Goal: Task Accomplishment & Management: Use online tool/utility

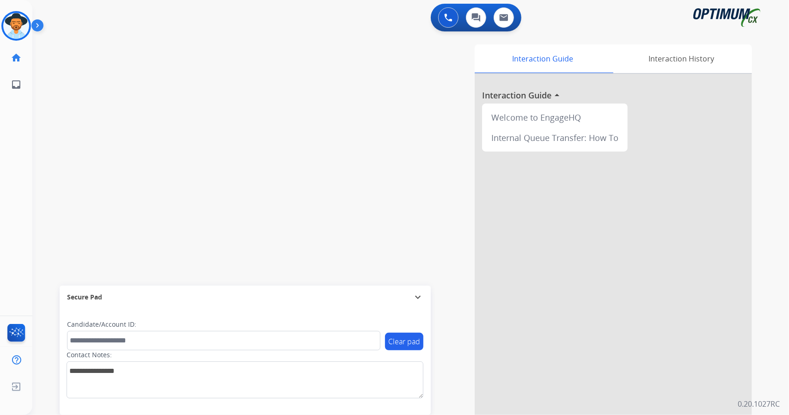
scroll to position [0, 2]
click at [116, 81] on div "swap_horiz Break voice bridge close_fullscreen Connect 3-Way Call merge_type Se…" at bounding box center [399, 226] width 735 height 386
click at [105, 79] on div "swap_horiz Break voice bridge close_fullscreen Connect 3-Way Call merge_type Se…" at bounding box center [399, 226] width 735 height 386
click at [0, 15] on div "Agent: [PERSON_NAME] Profile: OCX Training" at bounding box center [14, 26] width 30 height 30
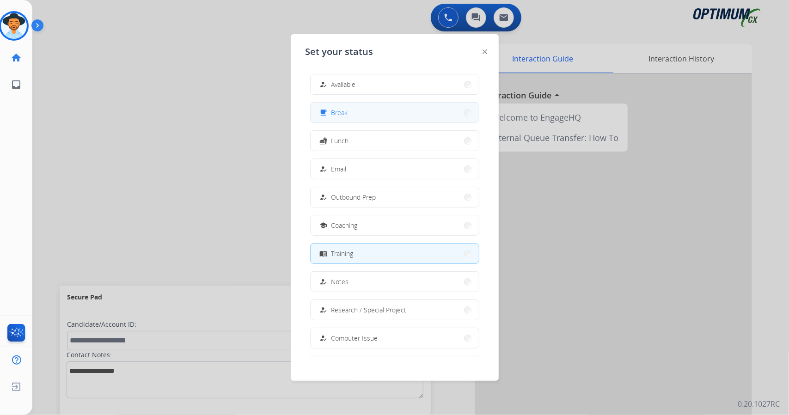
click at [363, 115] on button "free_breakfast Break" at bounding box center [395, 113] width 168 height 20
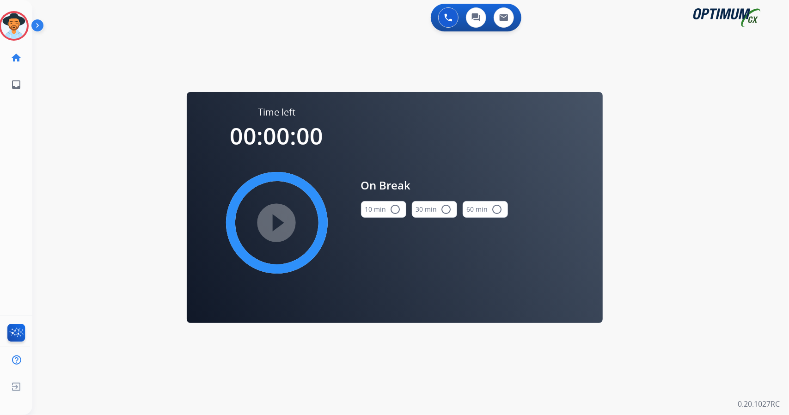
click at [378, 212] on button "10 min radio_button_unchecked" at bounding box center [383, 209] width 45 height 17
click at [271, 224] on mat-icon "play_circle_filled" at bounding box center [276, 222] width 11 height 11
click at [20, 20] on icon at bounding box center [14, 26] width 30 height 30
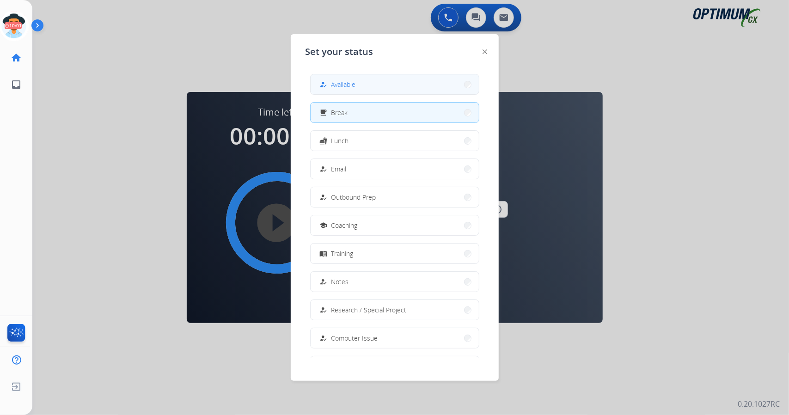
click at [362, 75] on button "how_to_reg Available" at bounding box center [395, 84] width 168 height 20
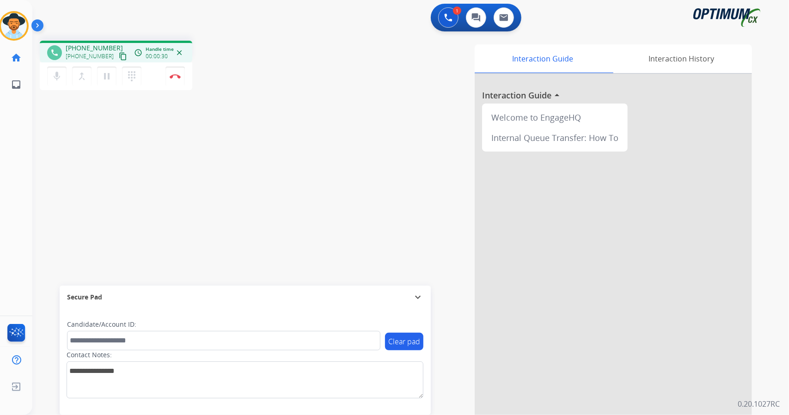
click at [111, 182] on div "phone [PHONE_NUMBER] [PHONE_NUMBER] content_copy access_time Call metrics Queue…" at bounding box center [399, 226] width 735 height 386
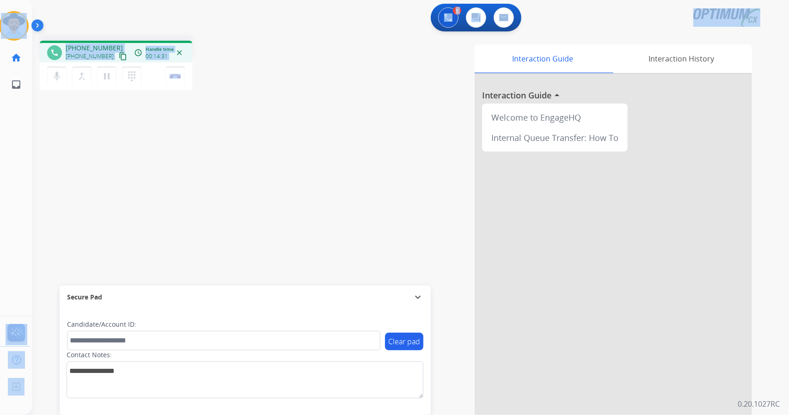
drag, startPoint x: 228, startPoint y: 83, endPoint x: 0, endPoint y: -56, distance: 267.2
click at [0, 0] on html "Outbound call Quit Outbound call Quit Schedule interaction + Add to my list Cus…" at bounding box center [394, 207] width 789 height 415
click at [94, 9] on div "1 Voice Interactions 0 Chat Interactions 0 Email Interactions" at bounding box center [405, 19] width 724 height 30
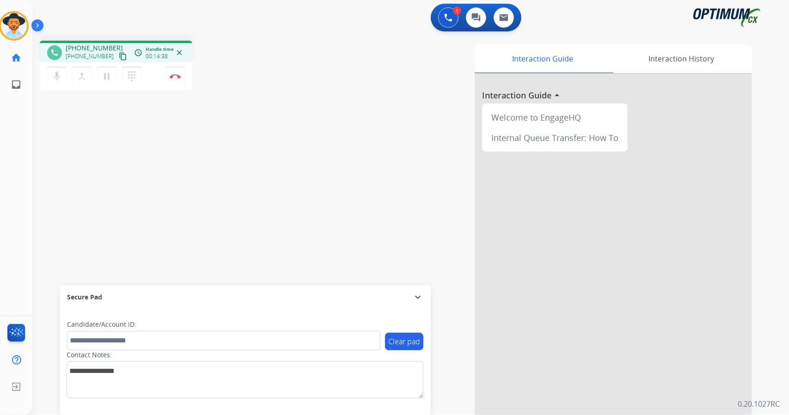
click at [233, 76] on div "phone [PHONE_NUMBER] [PHONE_NUMBER] content_copy access_time Call metrics Queue…" at bounding box center [165, 67] width 251 height 52
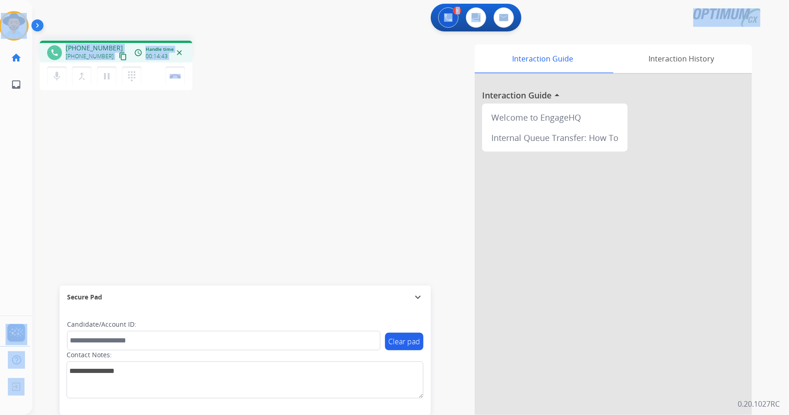
drag, startPoint x: 2, startPoint y: 4, endPoint x: 260, endPoint y: 108, distance: 278.0
click at [260, 108] on div "Outbound call Quit Outbound call Quit Schedule interaction + Add to my list Cus…" at bounding box center [394, 207] width 789 height 415
click at [260, 108] on div "phone [PHONE_NUMBER] [PHONE_NUMBER] content_copy access_time Call metrics Queue…" at bounding box center [399, 226] width 735 height 386
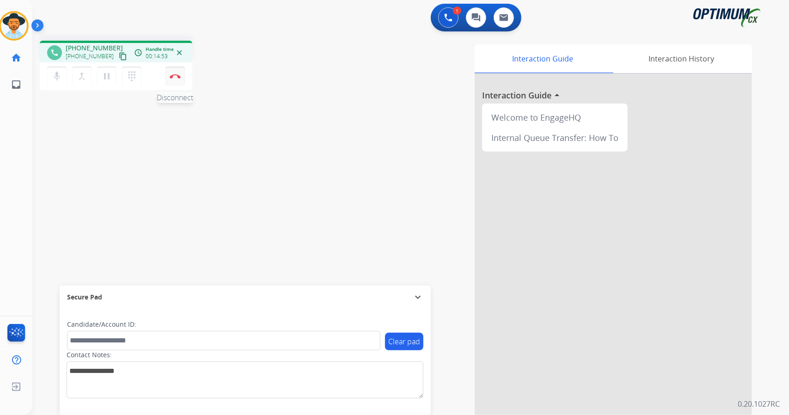
click at [176, 77] on img at bounding box center [175, 76] width 11 height 5
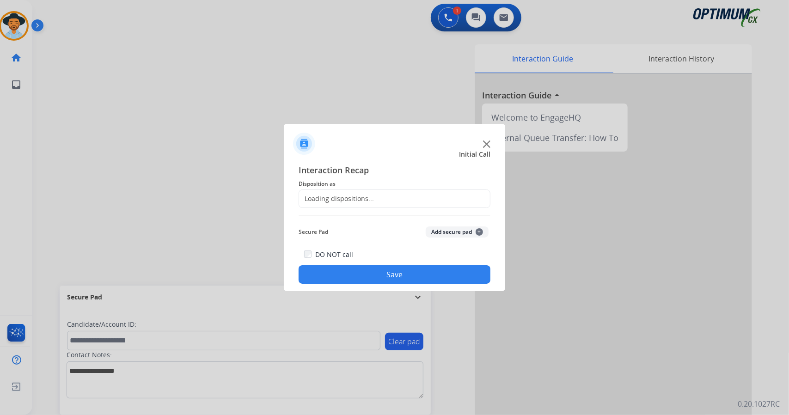
click at [354, 197] on div "Loading dispositions..." at bounding box center [336, 198] width 75 height 9
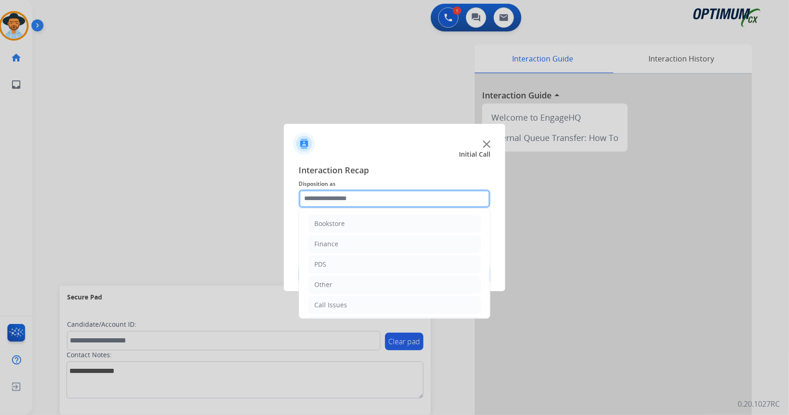
click at [354, 197] on input "text" at bounding box center [395, 199] width 192 height 18
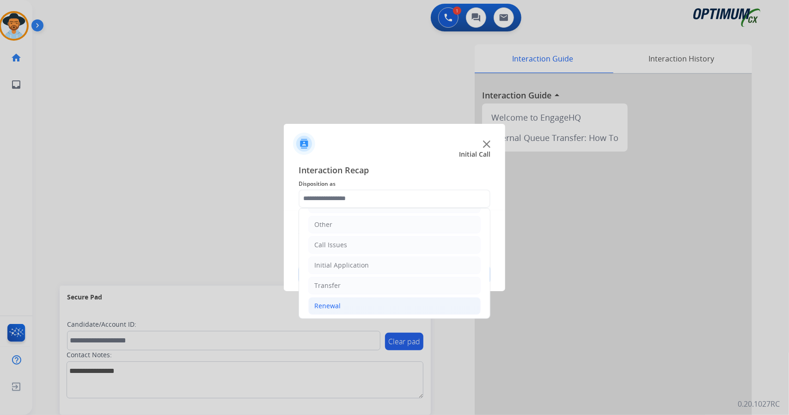
click at [362, 306] on li "Renewal" at bounding box center [394, 306] width 172 height 18
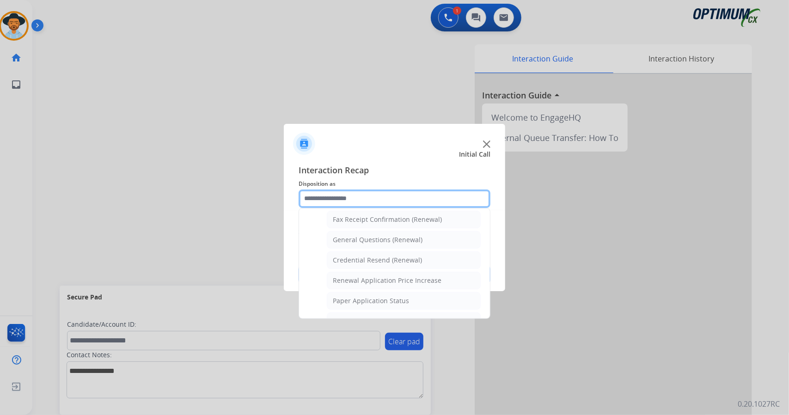
scroll to position [350, 0]
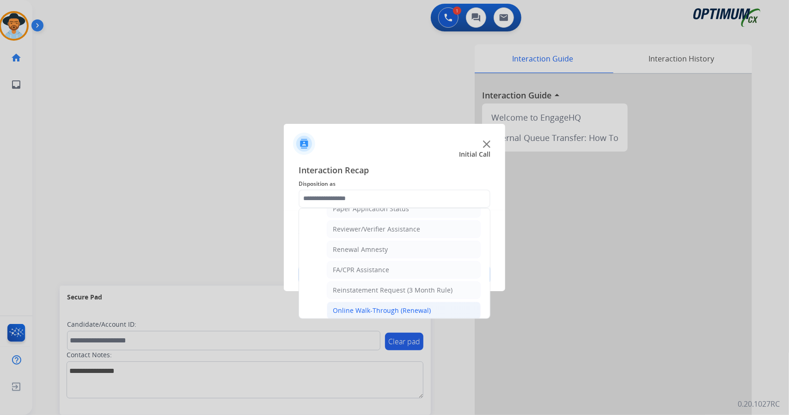
click at [361, 306] on div "Online Walk-Through (Renewal)" at bounding box center [382, 310] width 98 height 9
type input "**********"
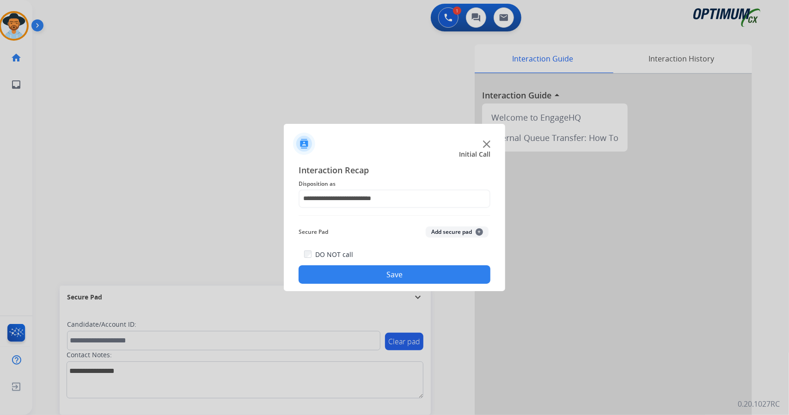
click at [369, 274] on button "Save" at bounding box center [395, 274] width 192 height 18
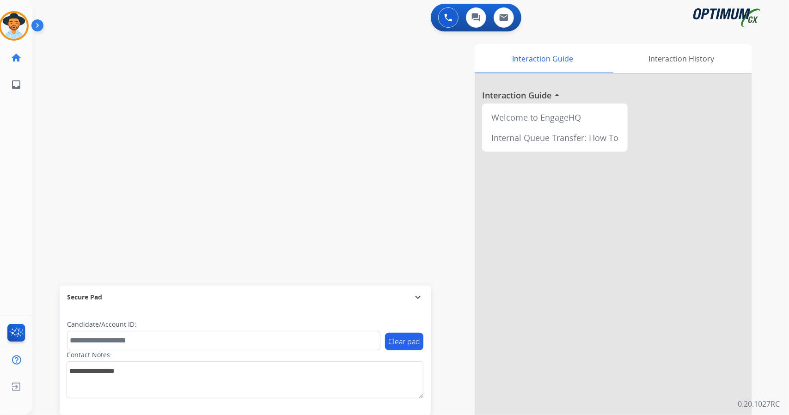
click at [147, 169] on div "swap_horiz Break voice bridge close_fullscreen Connect 3-Way Call merge_type Se…" at bounding box center [399, 226] width 735 height 386
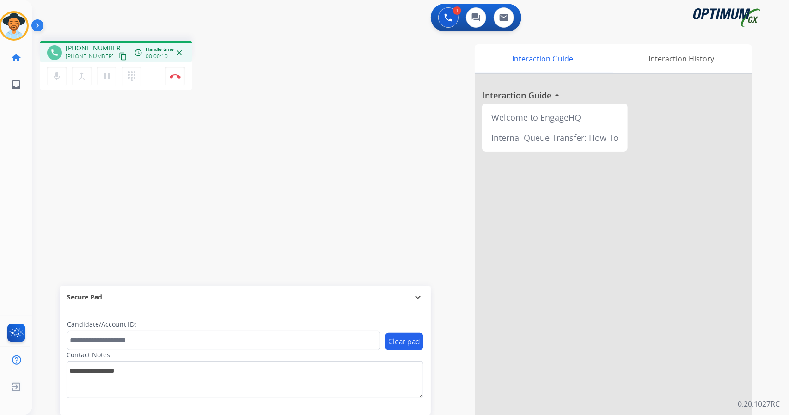
click at [119, 206] on div "phone [PHONE_NUMBER] [PHONE_NUMBER] content_copy access_time Call metrics Queue…" at bounding box center [399, 226] width 735 height 386
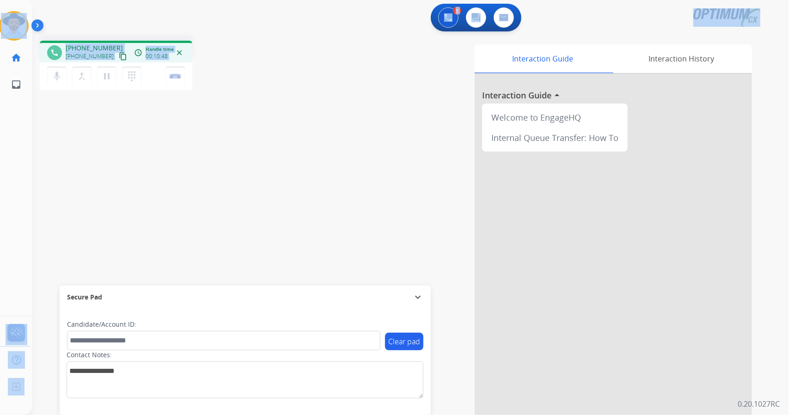
drag, startPoint x: 206, startPoint y: 77, endPoint x: 0, endPoint y: -6, distance: 222.5
click at [0, 0] on html "Outbound call Quit Outbound call Quit Schedule interaction + Add to my list Cus…" at bounding box center [394, 207] width 789 height 415
click at [247, 69] on div "phone [PHONE_NUMBER] [PHONE_NUMBER] content_copy access_time Call metrics Queue…" at bounding box center [165, 67] width 251 height 52
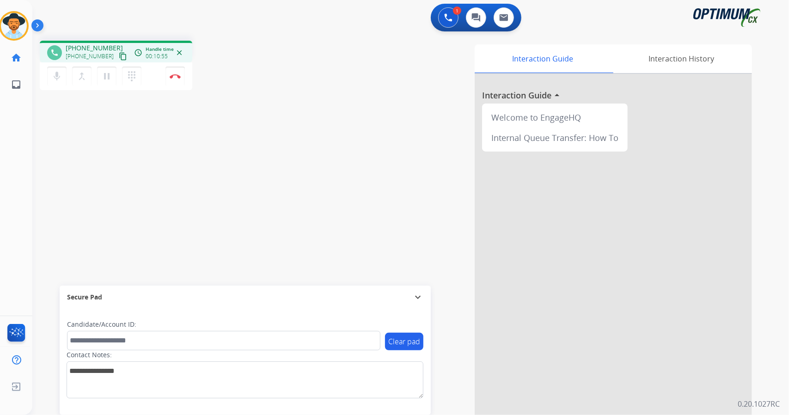
click at [209, 74] on div "phone [PHONE_NUMBER] [PHONE_NUMBER] content_copy access_time Call metrics Queue…" at bounding box center [165, 67] width 251 height 52
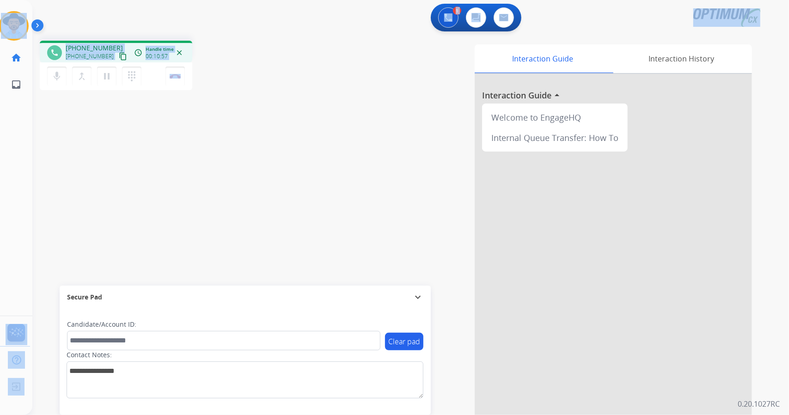
drag, startPoint x: 212, startPoint y: 88, endPoint x: 0, endPoint y: 8, distance: 226.5
click at [0, 8] on div "Outbound call Quit Outbound call Quit Schedule interaction + Add to my list Cus…" at bounding box center [394, 207] width 789 height 415
click at [62, 19] on div "1 Voice Interactions 0 Chat Interactions 0 Email Interactions" at bounding box center [405, 19] width 724 height 30
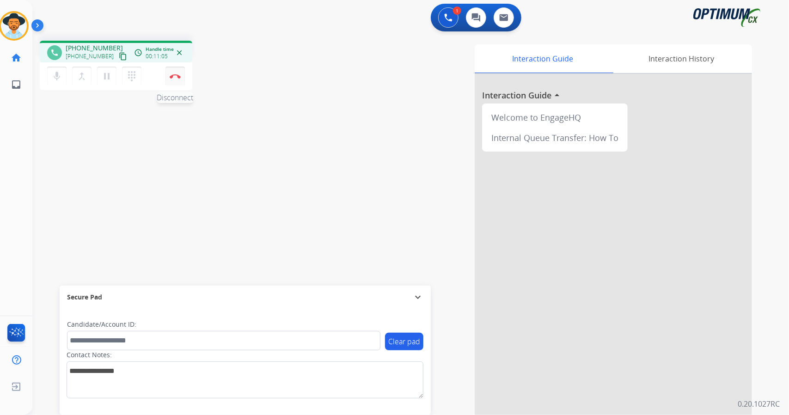
click at [174, 81] on button "Disconnect" at bounding box center [175, 76] width 19 height 19
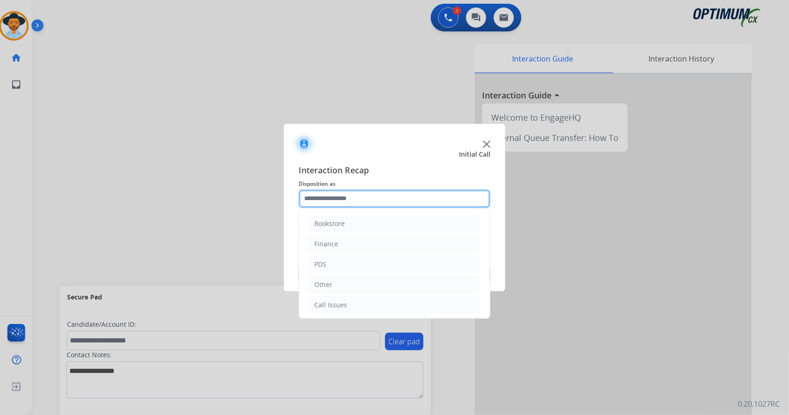
click at [316, 193] on input "text" at bounding box center [395, 199] width 192 height 18
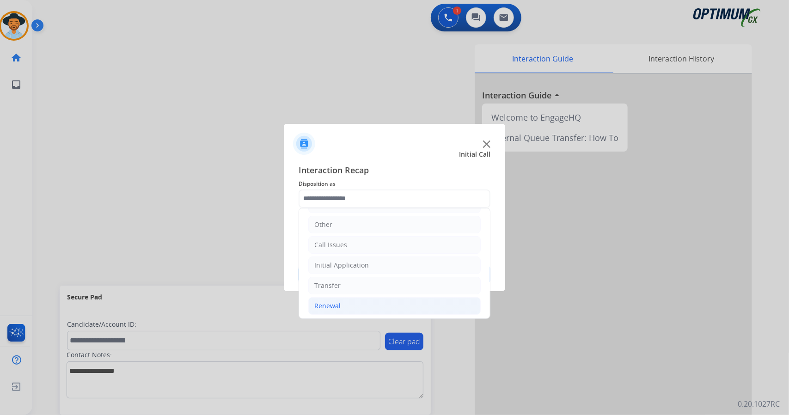
click at [350, 299] on li "Renewal" at bounding box center [394, 306] width 172 height 18
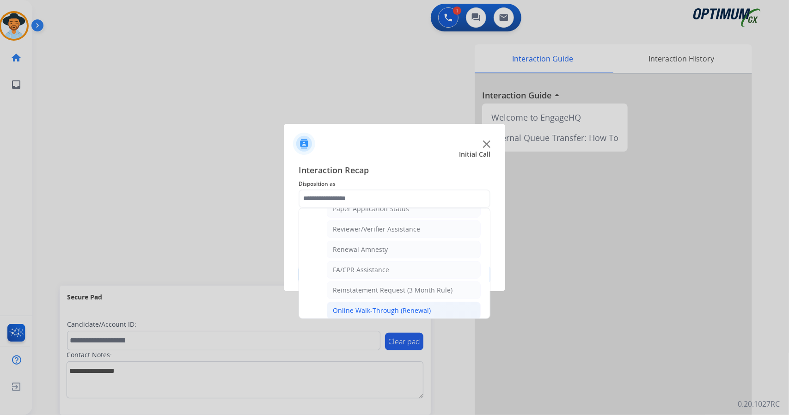
click at [363, 306] on div "Online Walk-Through (Renewal)" at bounding box center [382, 310] width 98 height 9
type input "**********"
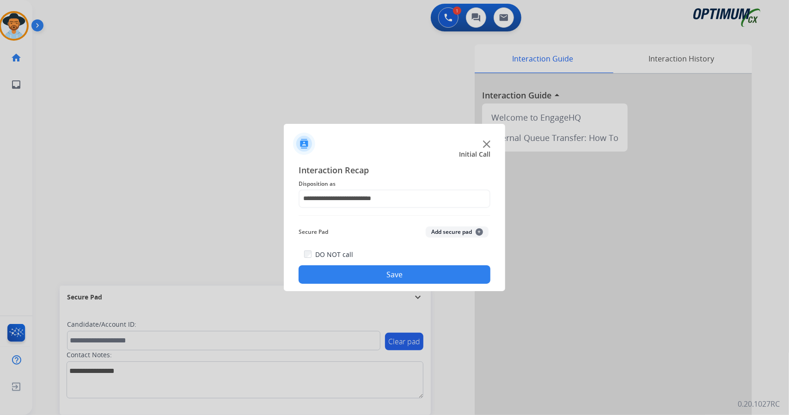
click at [363, 274] on button "Save" at bounding box center [395, 274] width 192 height 18
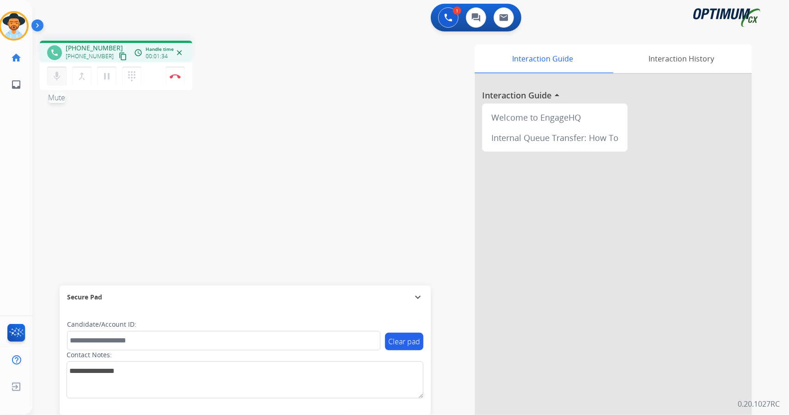
click at [58, 80] on mat-icon "mic" at bounding box center [56, 76] width 11 height 11
click at [58, 74] on mat-icon "mic_off" at bounding box center [56, 76] width 11 height 11
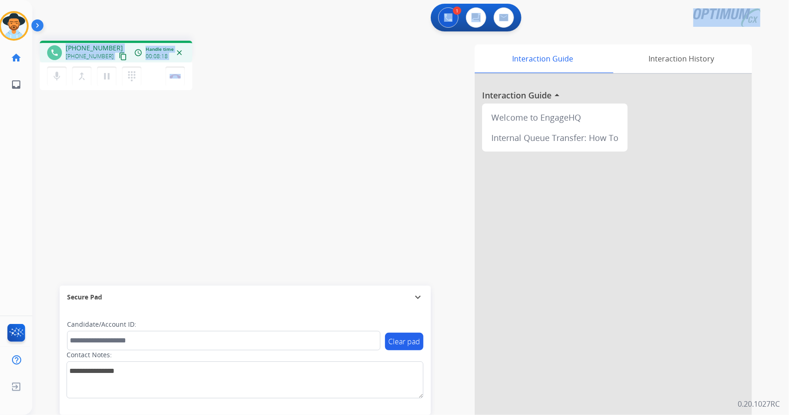
drag, startPoint x: 214, startPoint y: 73, endPoint x: 40, endPoint y: -3, distance: 189.9
click at [40, 0] on html "Outbound call Quit Outbound call Quit Schedule interaction + Add to my list Cus…" at bounding box center [394, 207] width 789 height 415
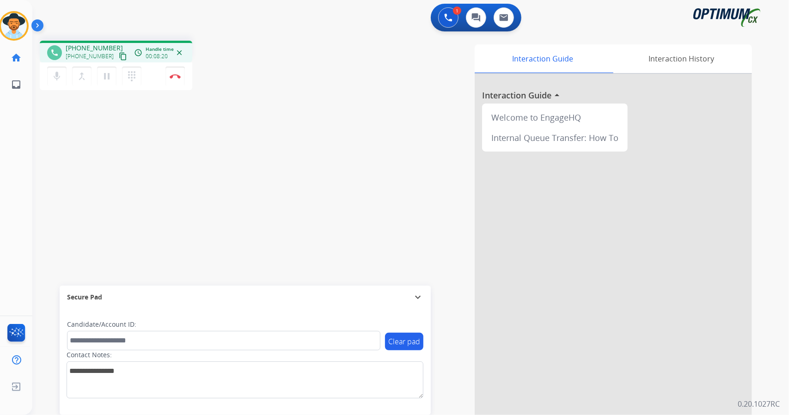
click at [6, 0] on div "[PERSON_NAME] Edit Avatar Agent: [PERSON_NAME] Profile: OCX Training home Home …" at bounding box center [14, 49] width 32 height 98
click at [175, 79] on button "Disconnect" at bounding box center [175, 76] width 19 height 19
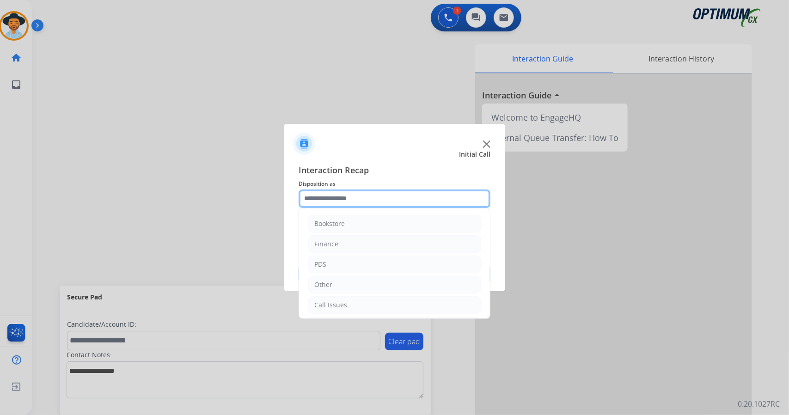
click at [412, 197] on input "text" at bounding box center [395, 199] width 192 height 18
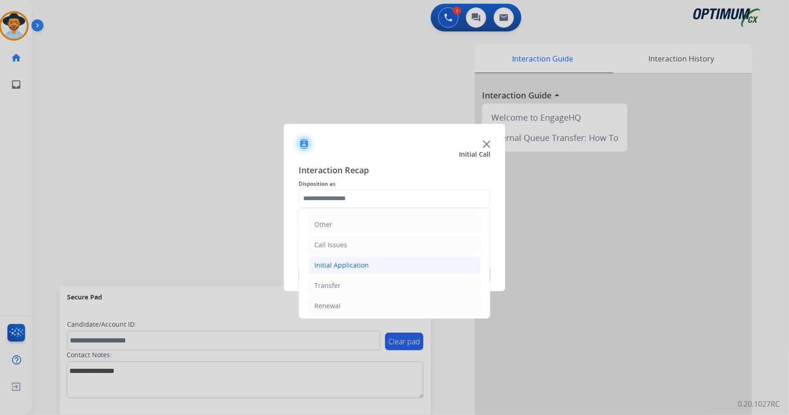
click at [405, 265] on li "Initial Application" at bounding box center [394, 266] width 172 height 18
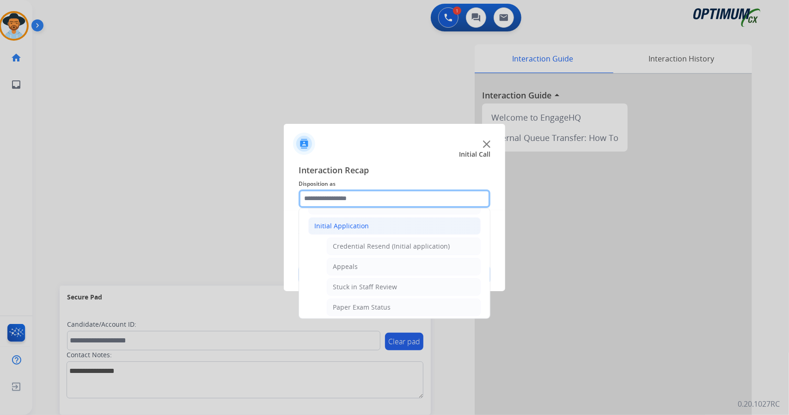
scroll to position [100, 0]
click at [405, 265] on li "Appeals" at bounding box center [404, 267] width 154 height 18
type input "*******"
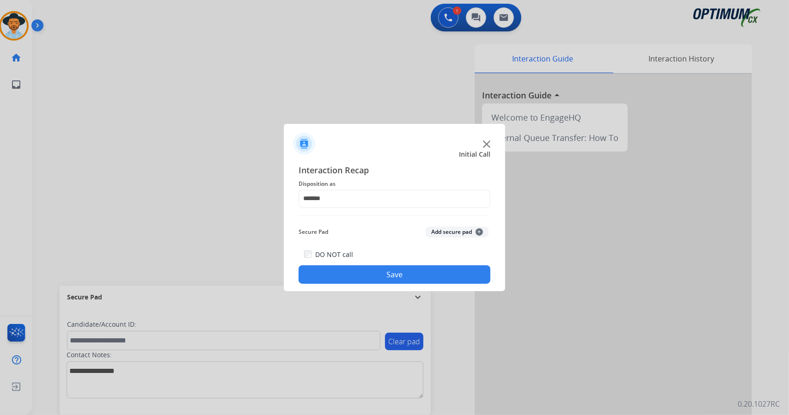
click at [407, 272] on button "Save" at bounding box center [395, 274] width 192 height 18
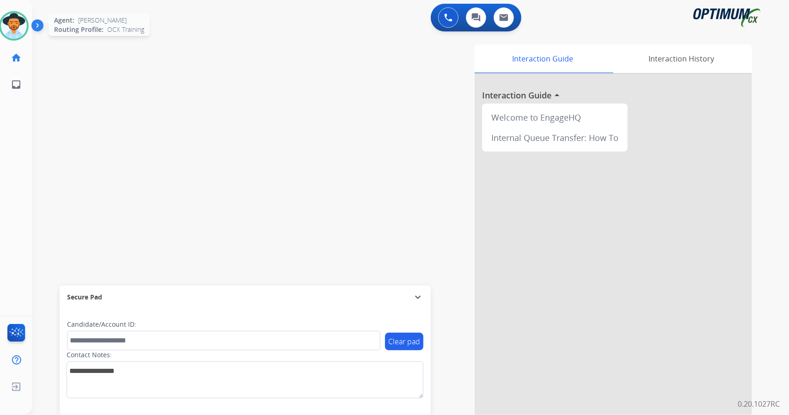
click at [4, 31] on img at bounding box center [14, 26] width 26 height 26
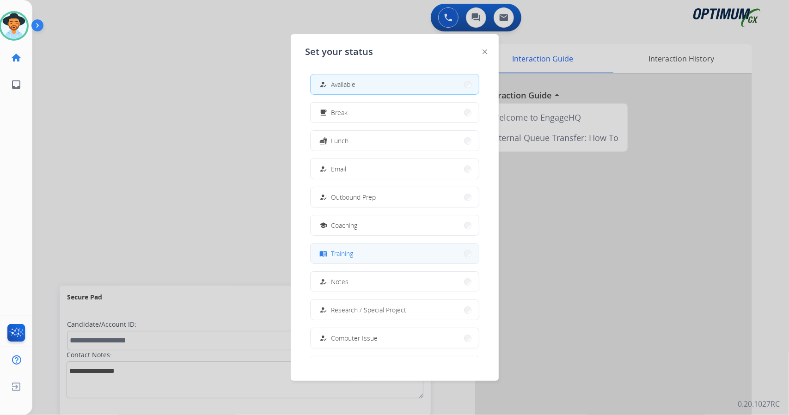
scroll to position [87, 0]
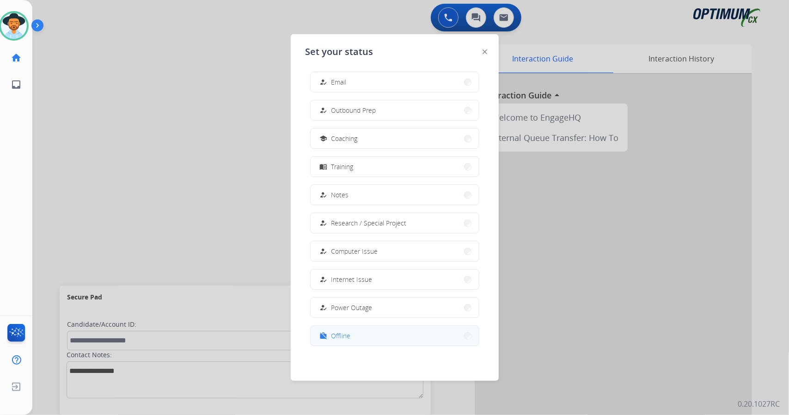
click at [379, 335] on button "work_off Offline" at bounding box center [395, 336] width 168 height 20
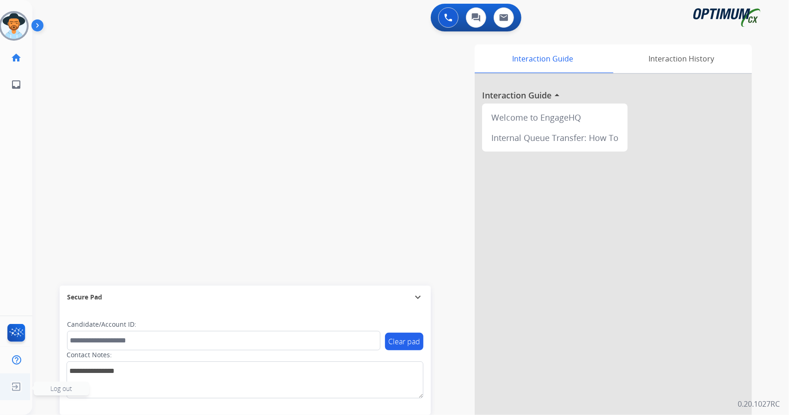
click at [14, 387] on img at bounding box center [16, 387] width 17 height 18
